Goal: Check status: Check status

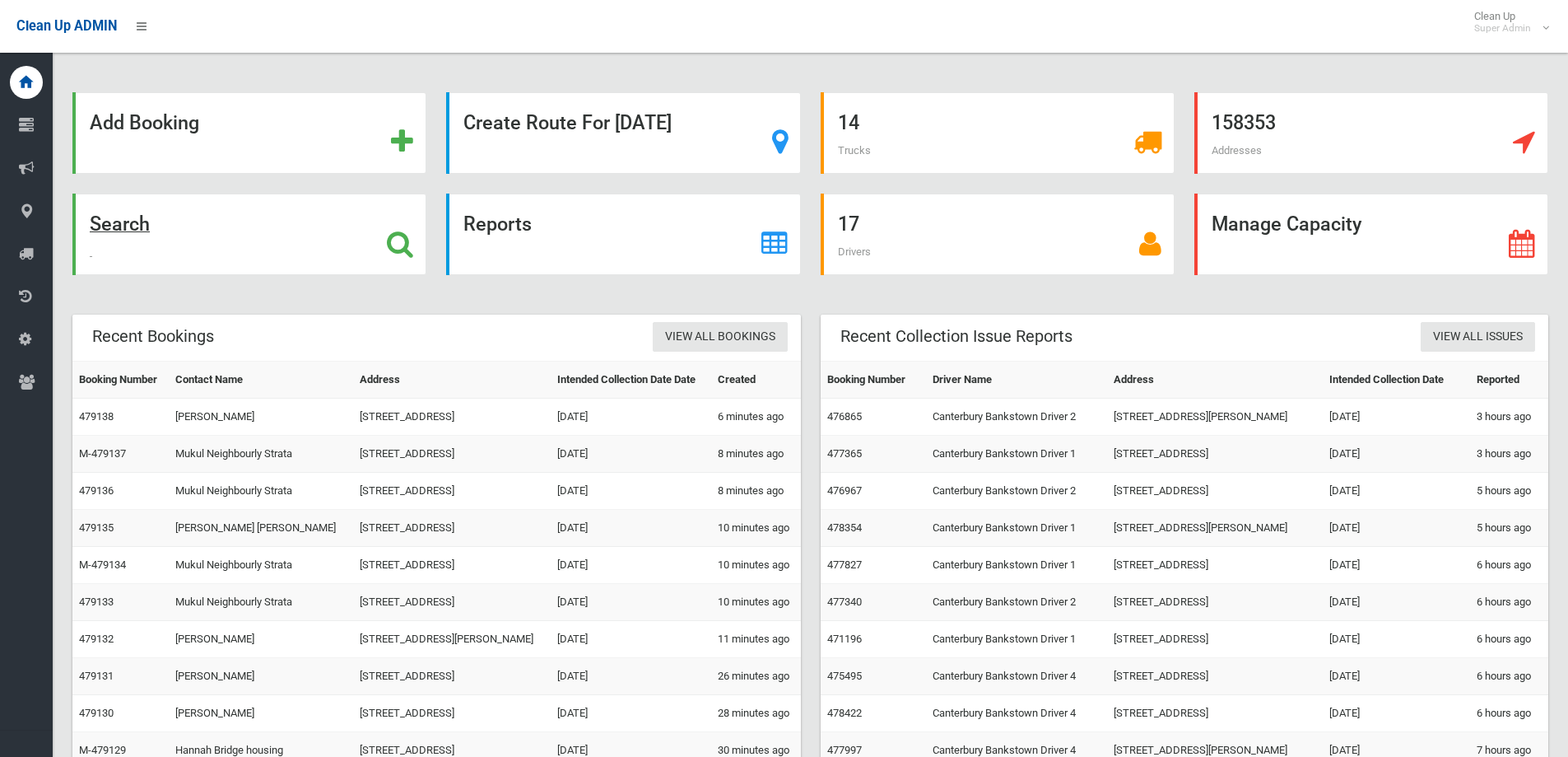
click at [391, 242] on icon at bounding box center [400, 243] width 26 height 28
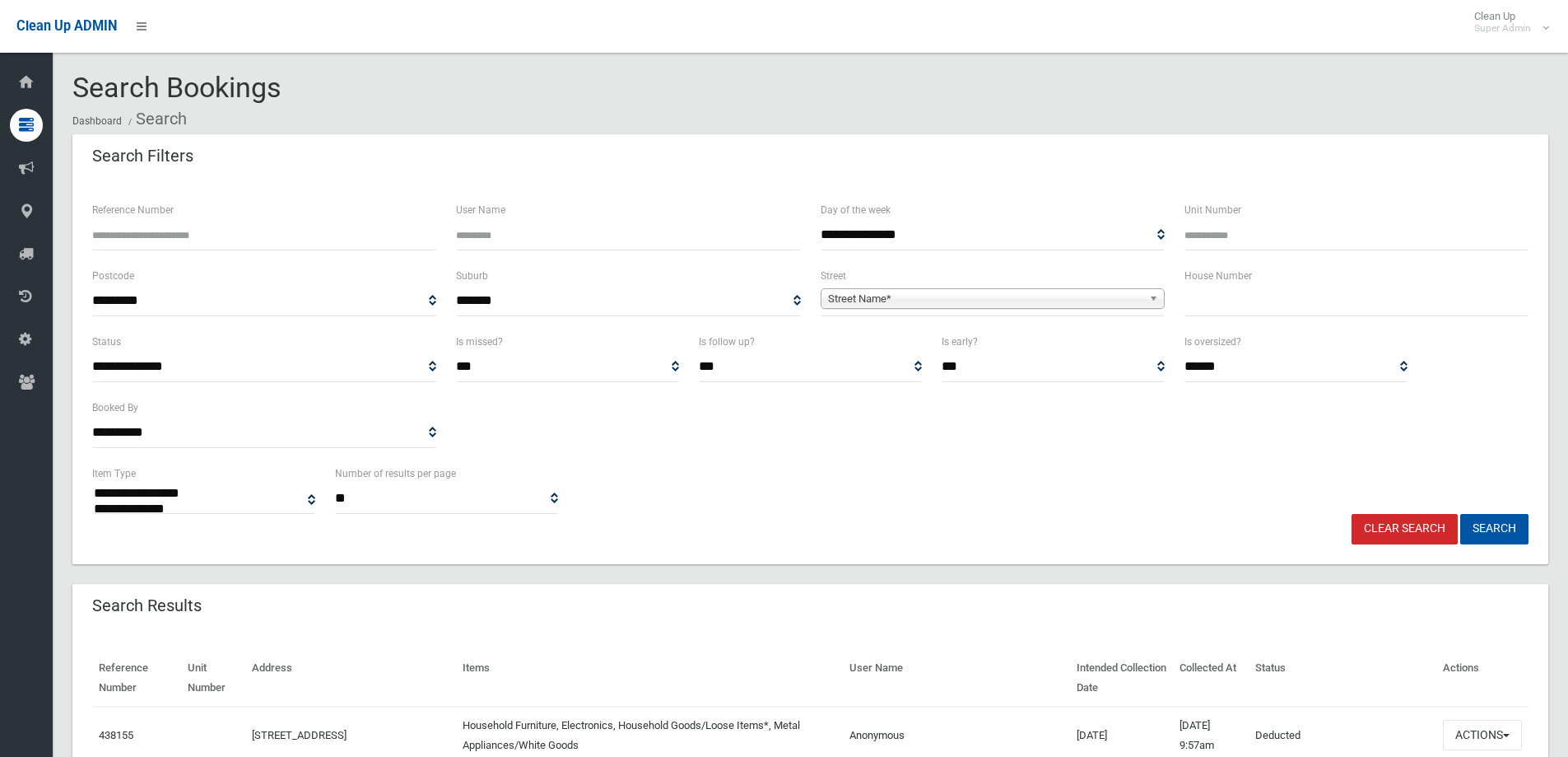
select select
click at [1317, 294] on input "text" at bounding box center [1357, 301] width 344 height 31
type input "***"
click at [1046, 302] on span "Street Name*" at bounding box center [985, 298] width 315 height 19
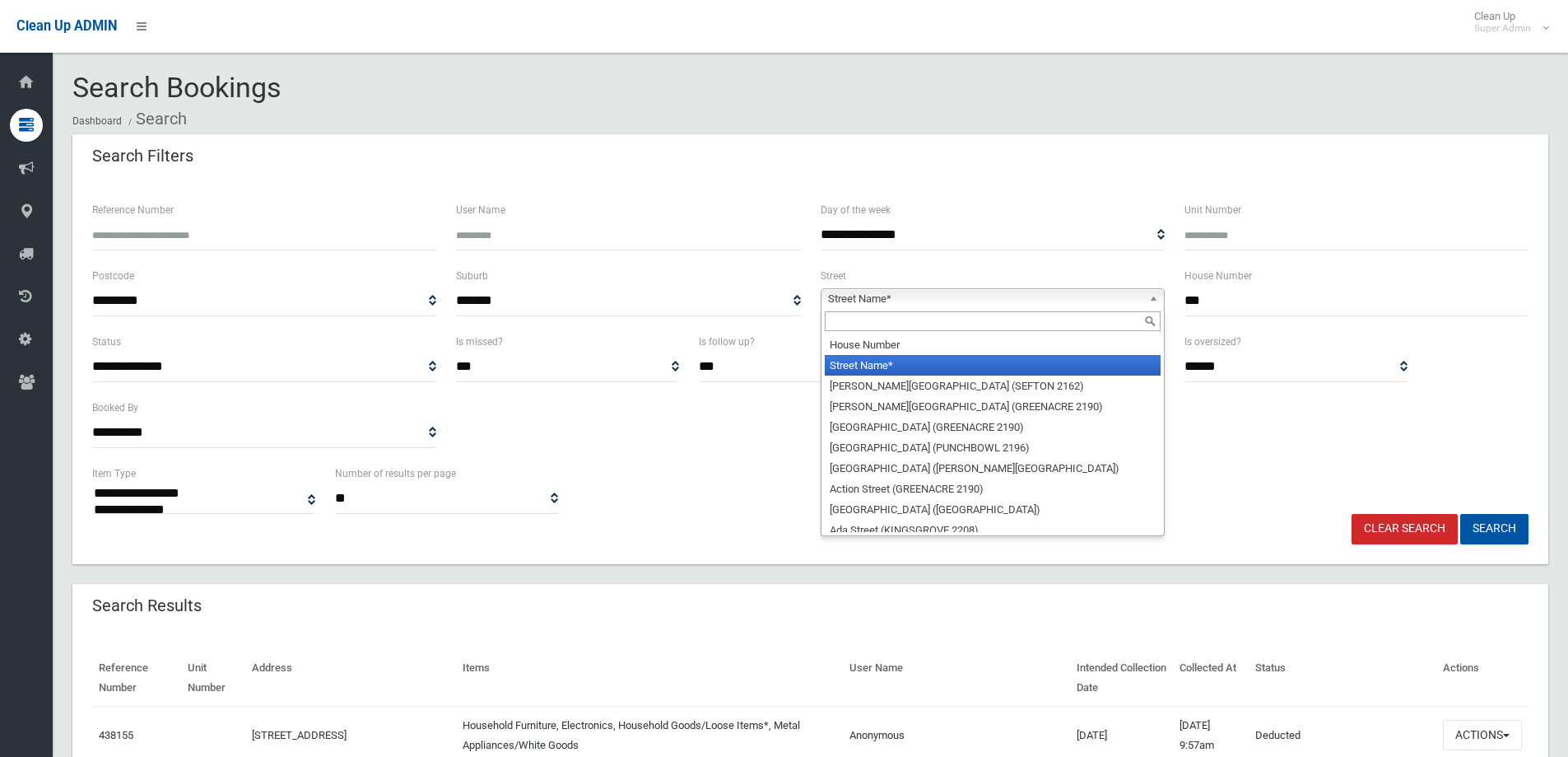
click at [898, 326] on input "text" at bounding box center [993, 320] width 336 height 19
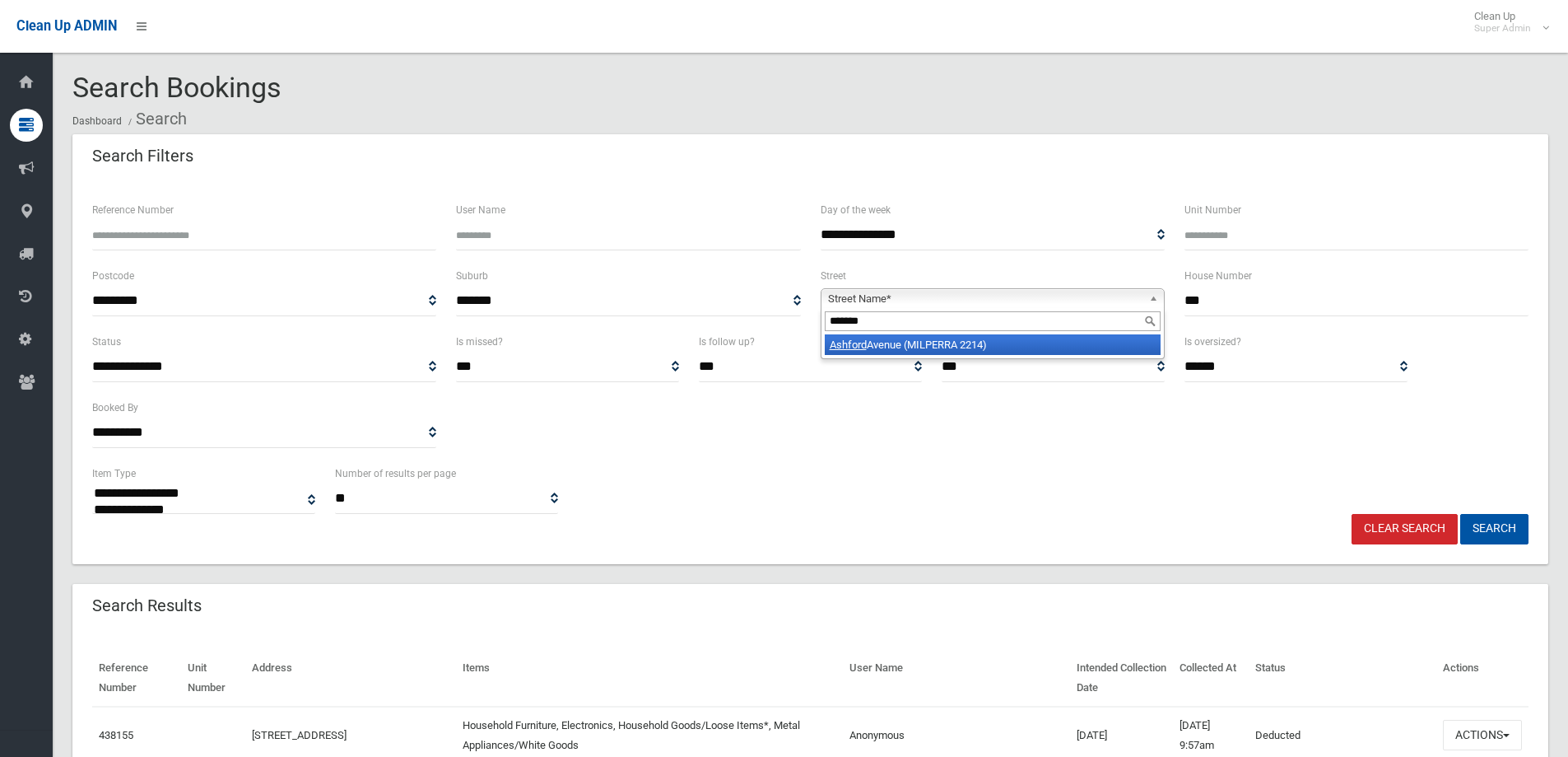
type input "*******"
click at [932, 343] on li "Ashford Avenue (MILPERRA 2214)" at bounding box center [993, 344] width 336 height 20
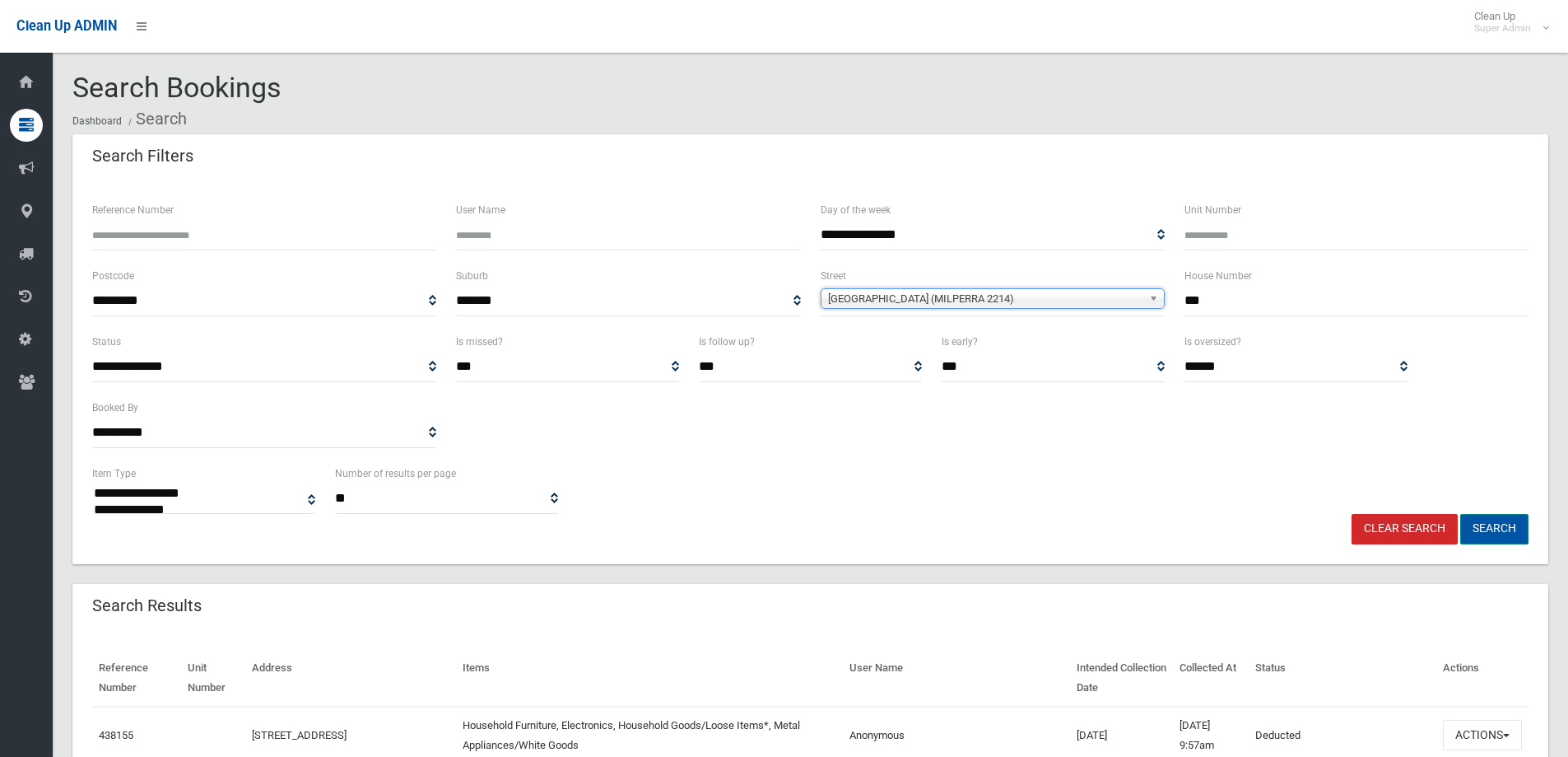
click at [1512, 520] on button "Search" at bounding box center [1495, 528] width 68 height 31
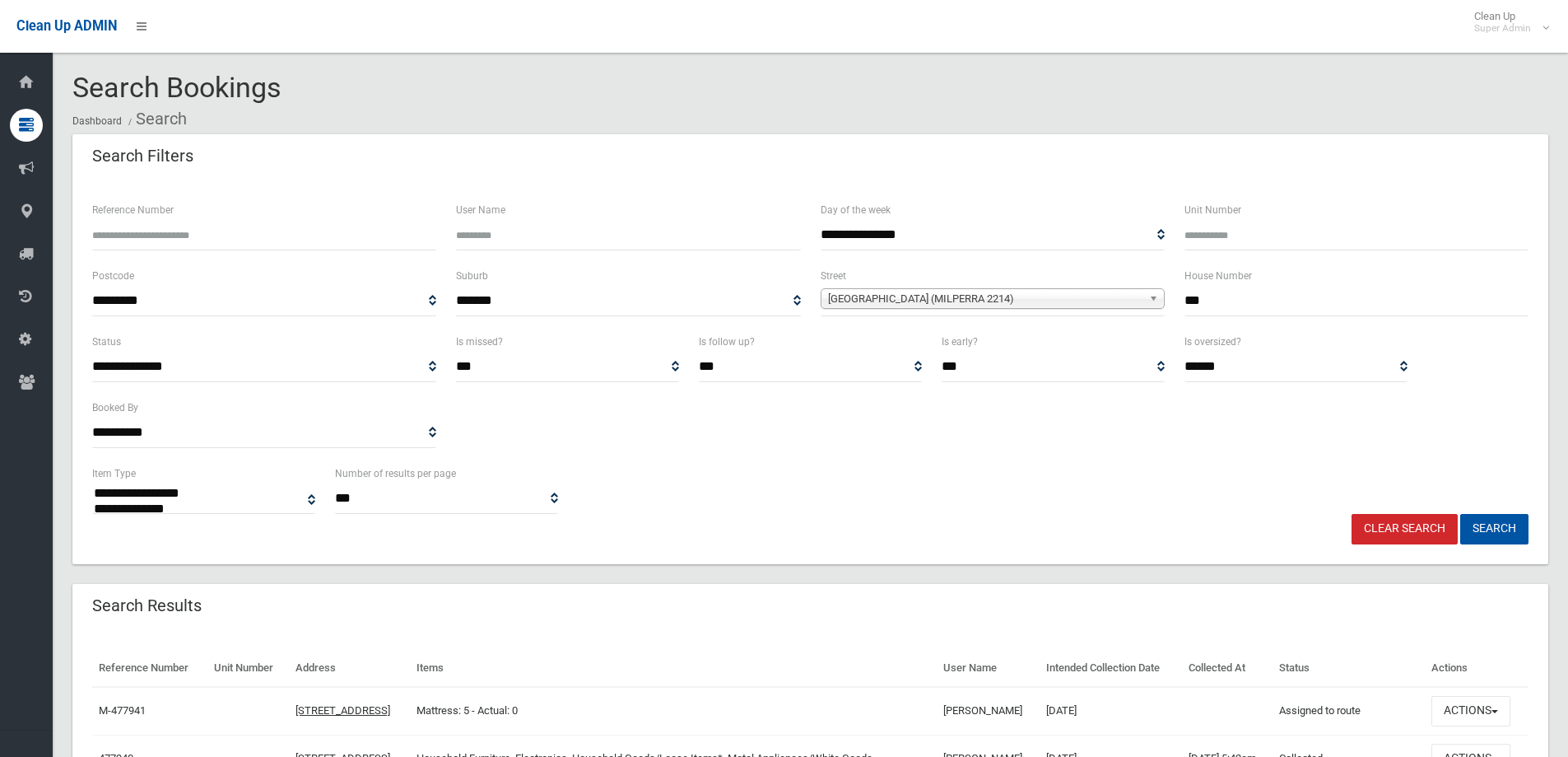
select select
click at [926, 435] on div "**********" at bounding box center [810, 398] width 1456 height 131
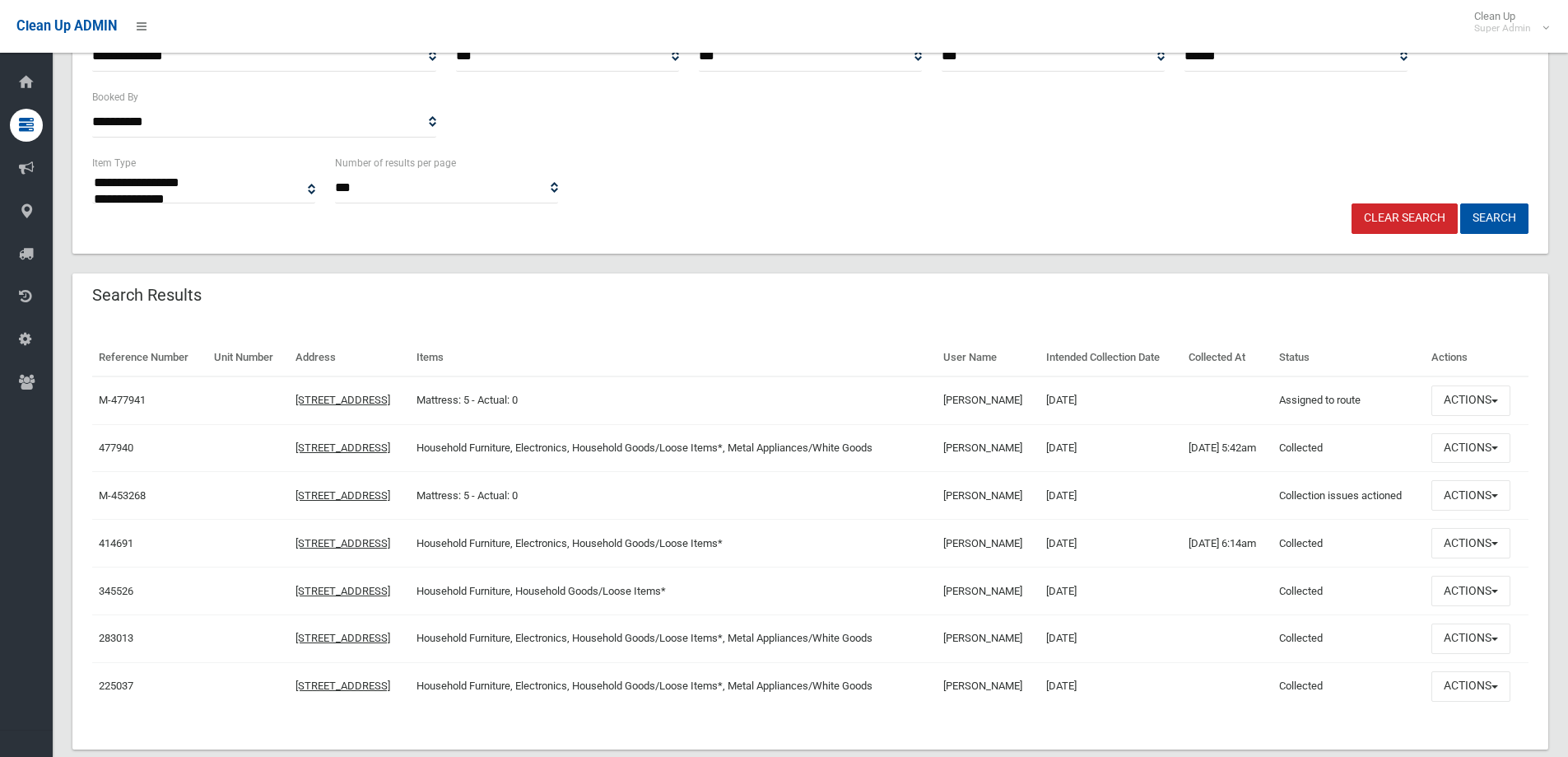
scroll to position [342, 0]
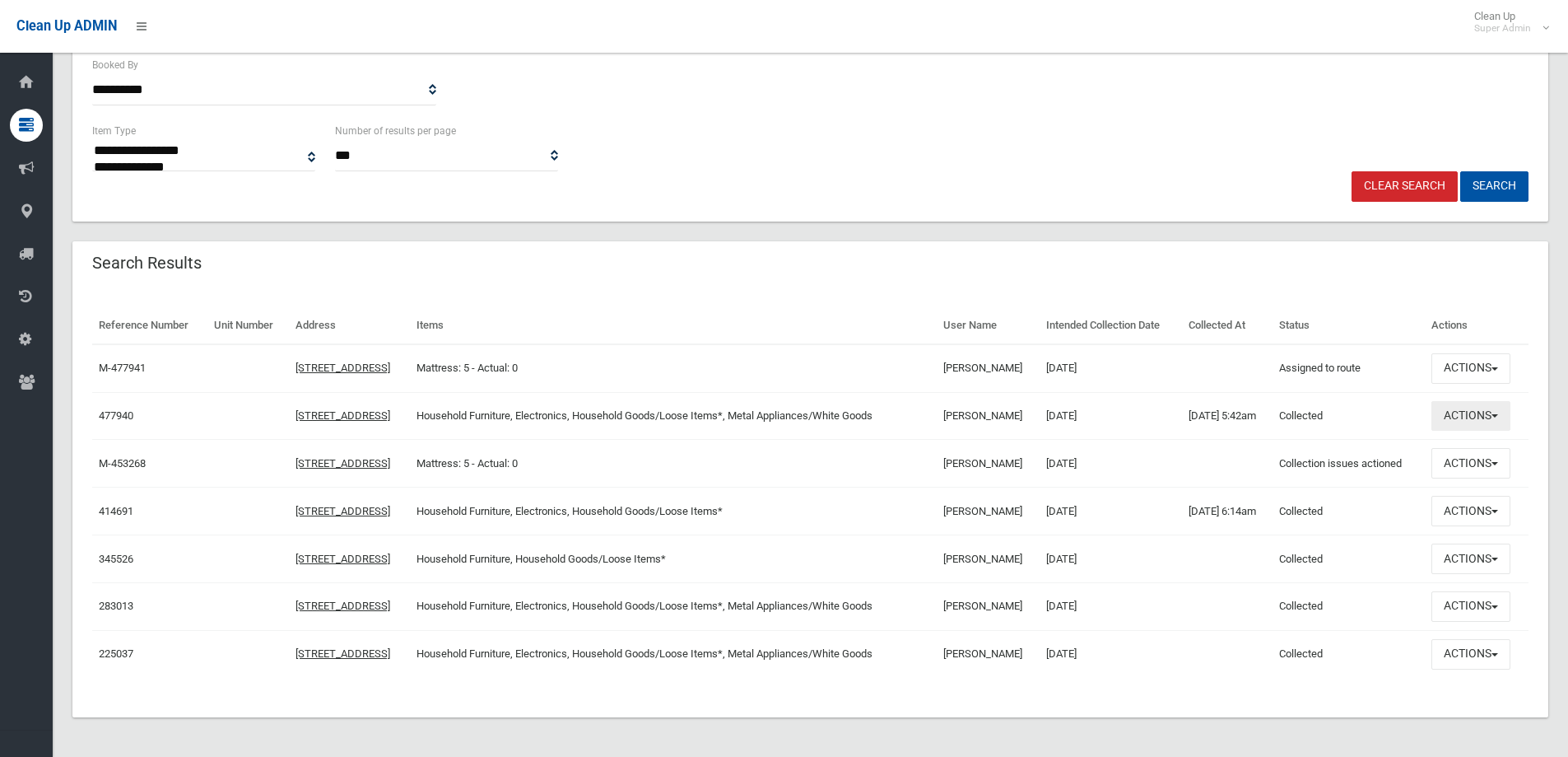
click at [1475, 410] on button "Actions" at bounding box center [1471, 416] width 79 height 31
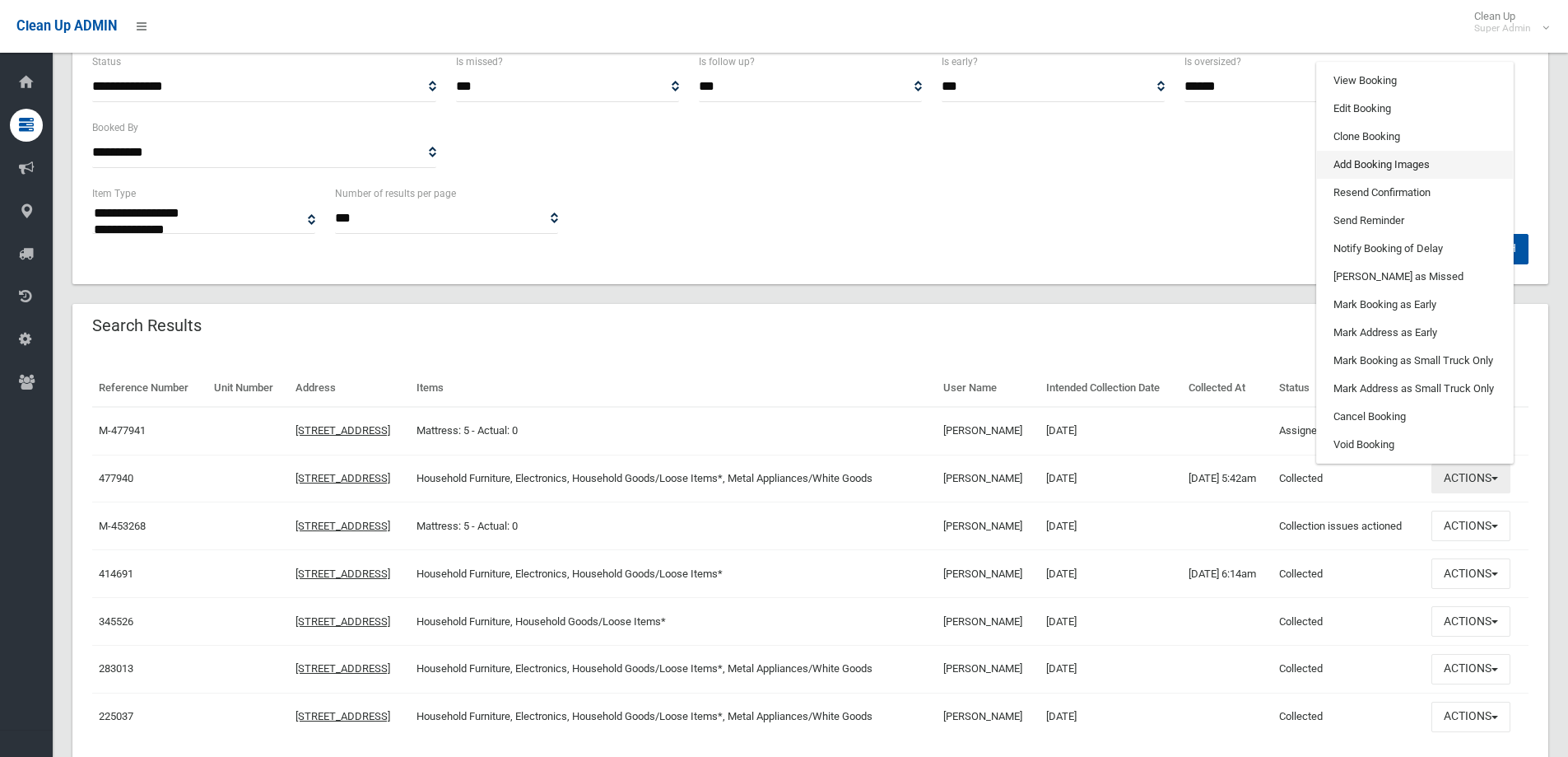
scroll to position [178, 0]
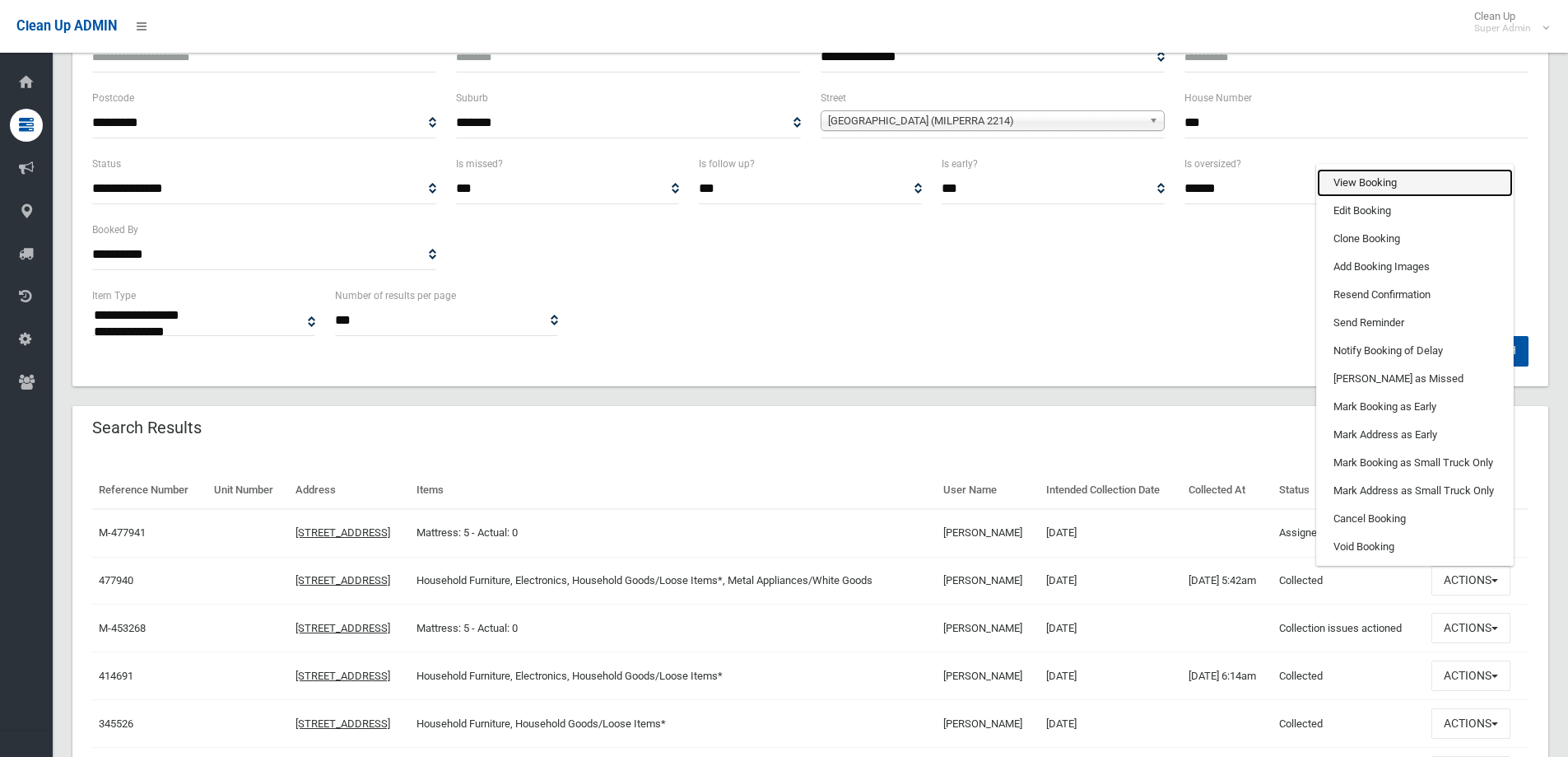
click at [1387, 182] on link "View Booking" at bounding box center [1415, 182] width 196 height 28
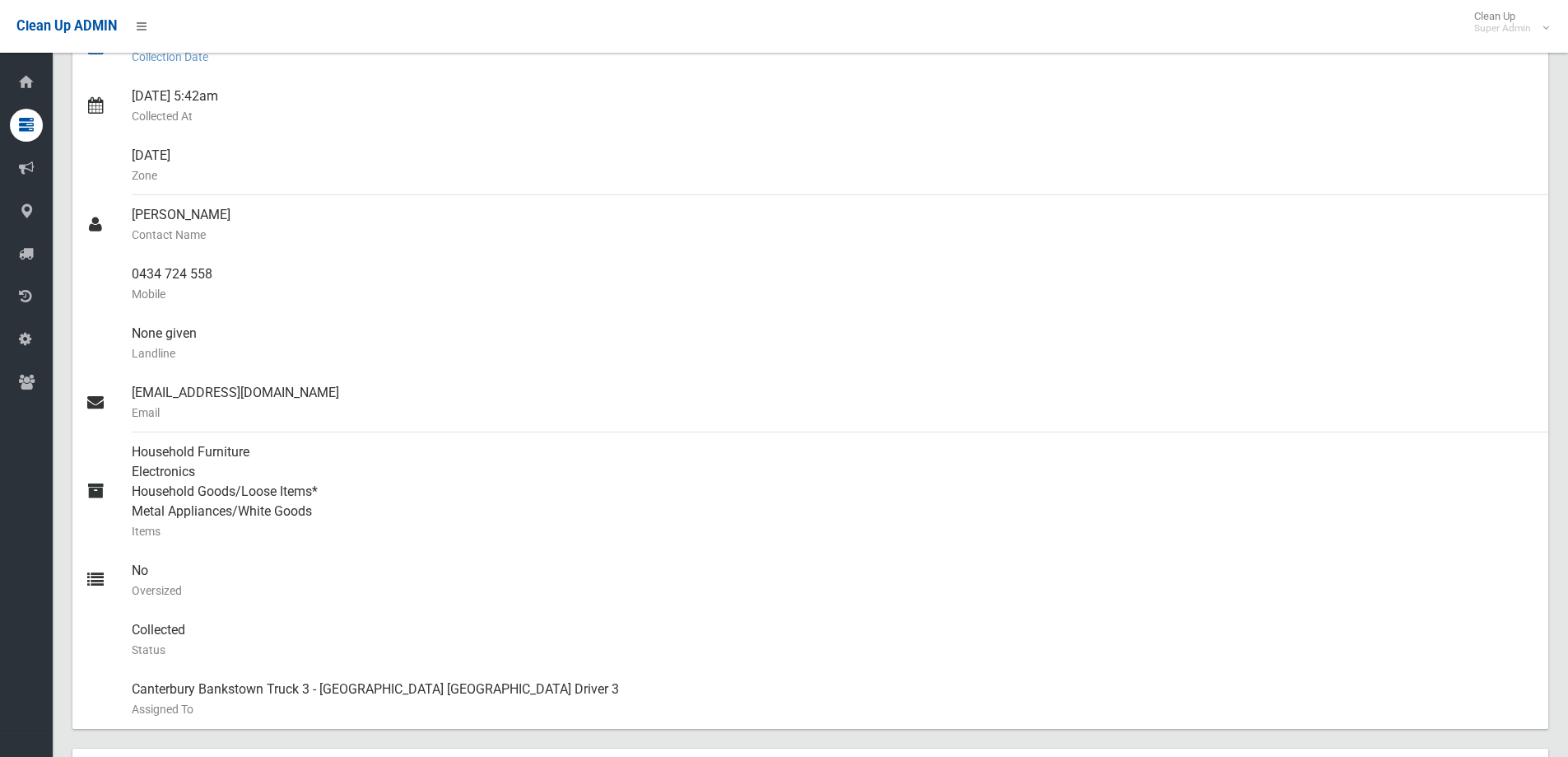
scroll to position [906, 0]
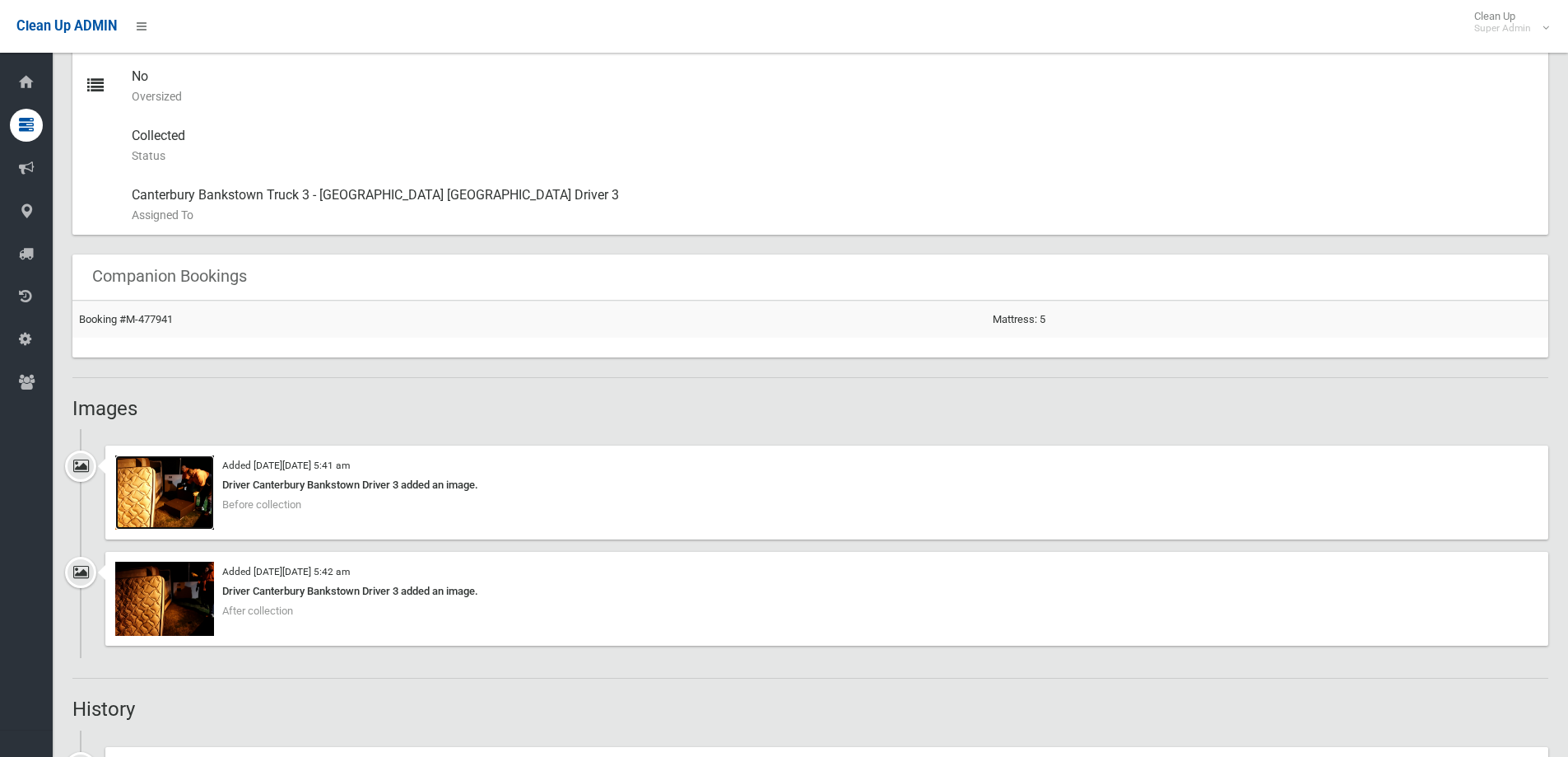
click at [140, 513] on img at bounding box center [165, 492] width 99 height 74
click at [183, 600] on img at bounding box center [165, 599] width 99 height 74
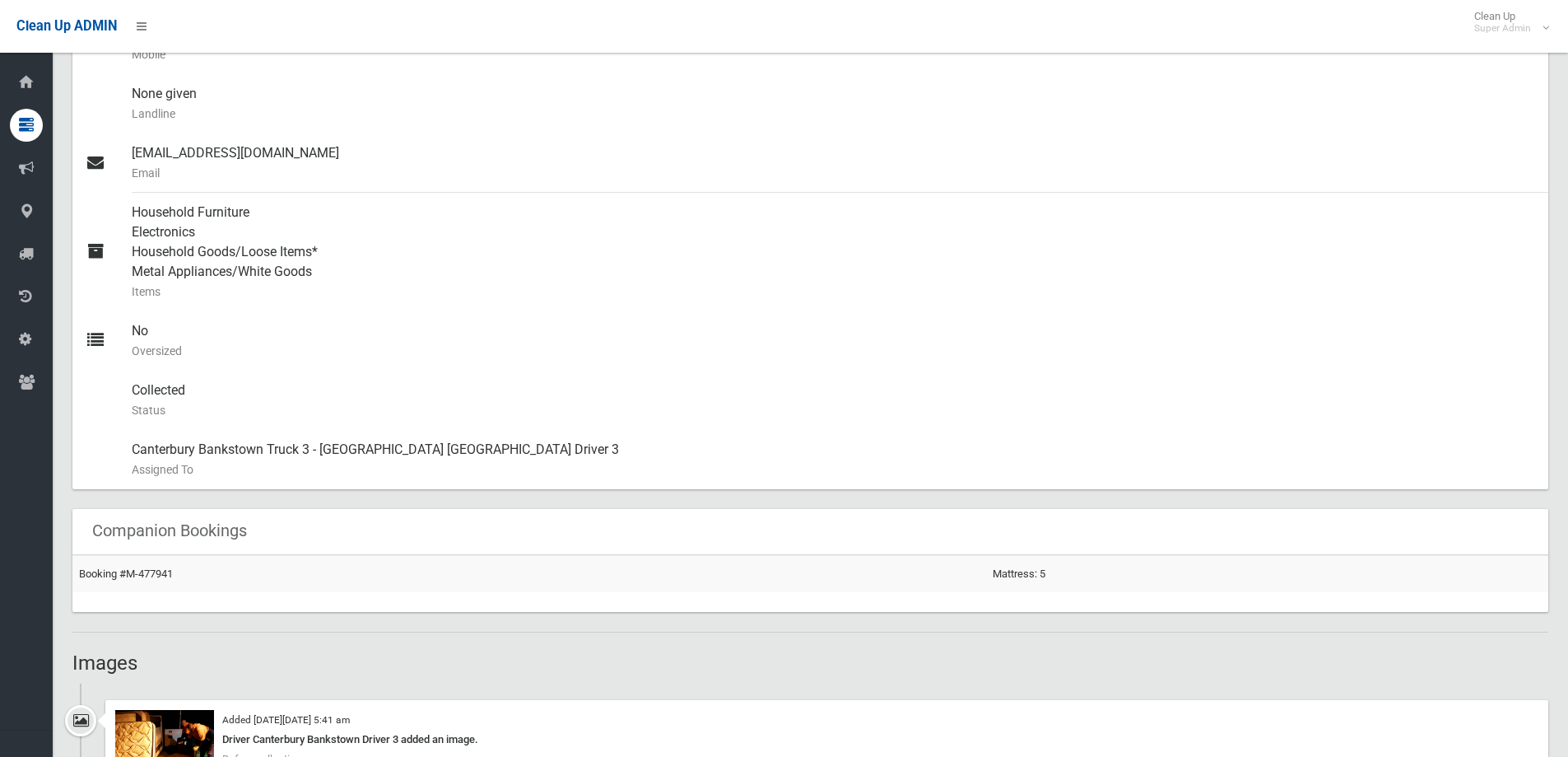
scroll to position [988, 0]
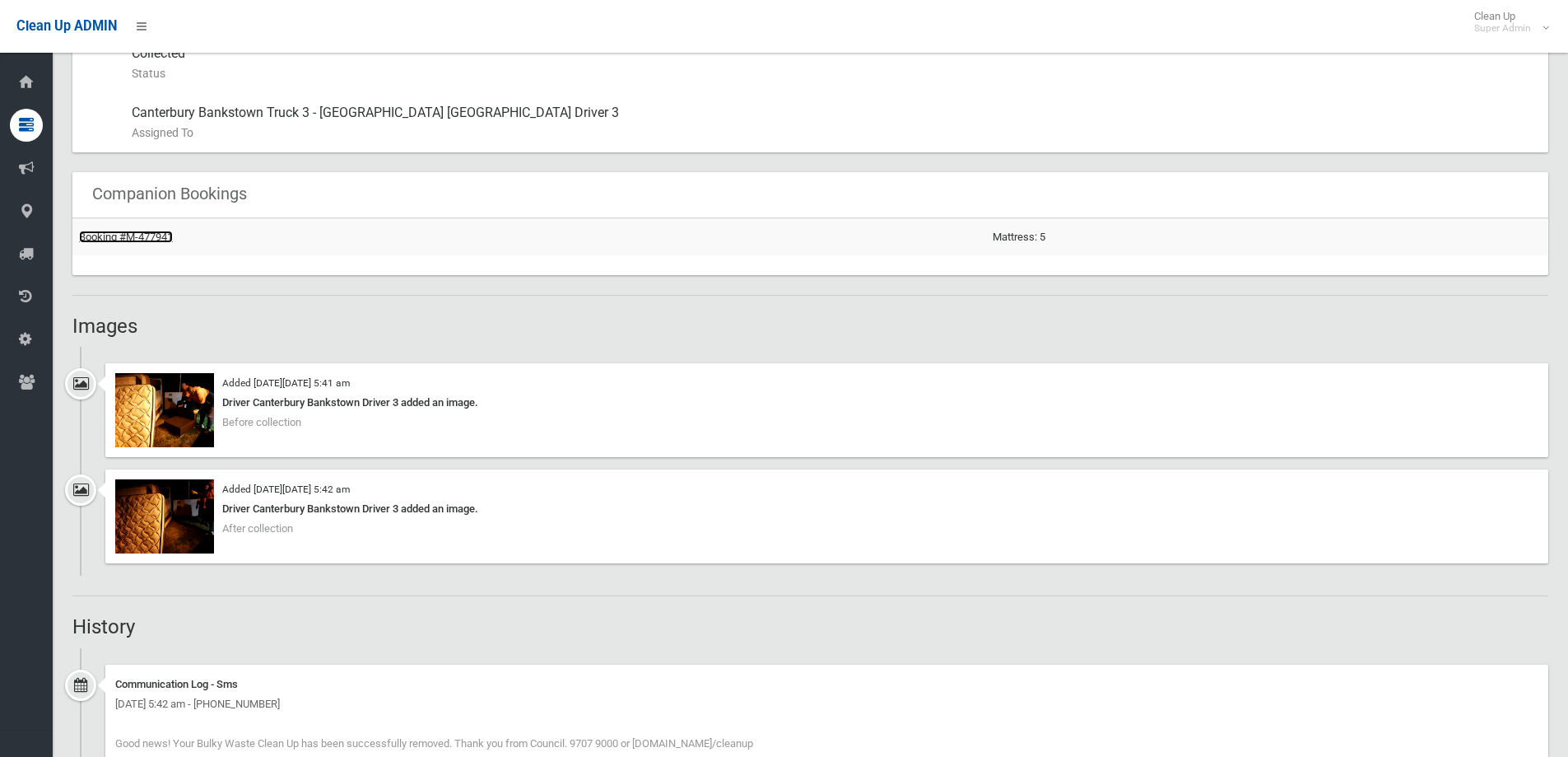
click at [151, 233] on link "Booking #M-477941" at bounding box center [125, 236] width 93 height 12
